Goal: Check status

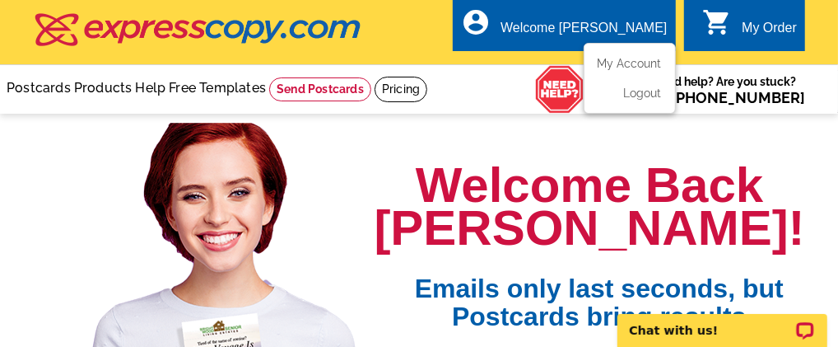
click at [611, 56] on ul "My Account Logout" at bounding box center [630, 78] width 92 height 71
click at [635, 58] on link "My Account" at bounding box center [626, 63] width 71 height 15
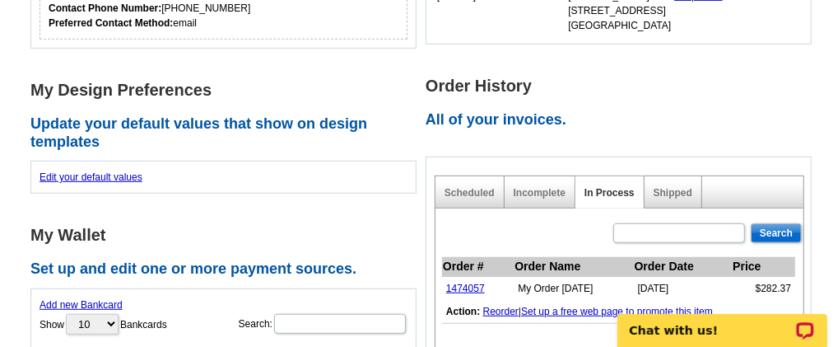
scroll to position [412, 0]
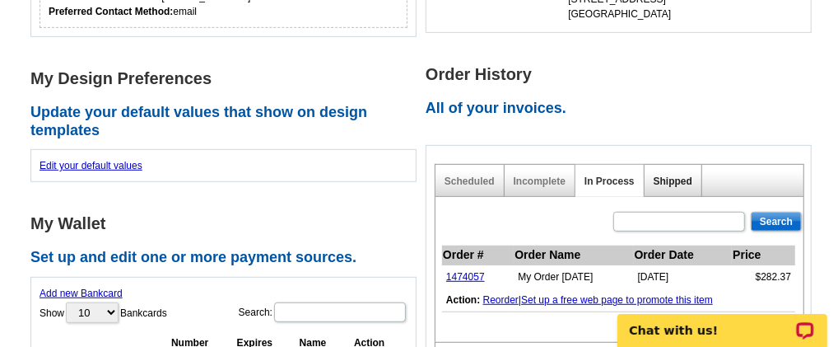
click at [669, 182] on link "Shipped" at bounding box center [673, 181] width 39 height 12
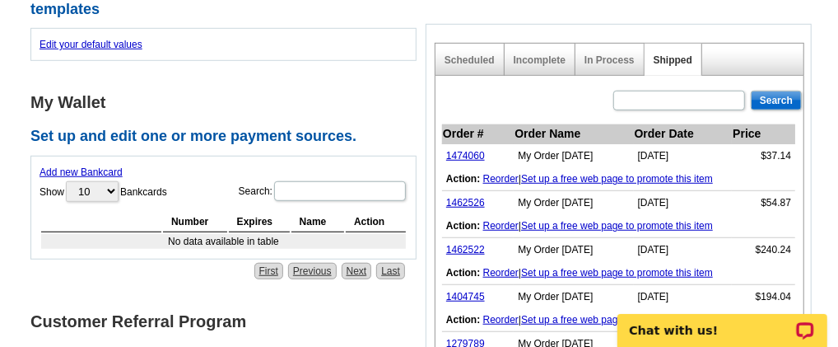
scroll to position [548, 0]
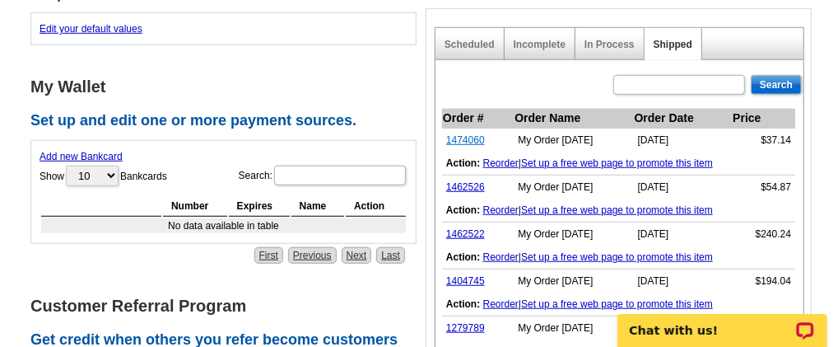
click at [466, 136] on link "1474060" at bounding box center [465, 140] width 39 height 12
